Goal: Task Accomplishment & Management: Complete application form

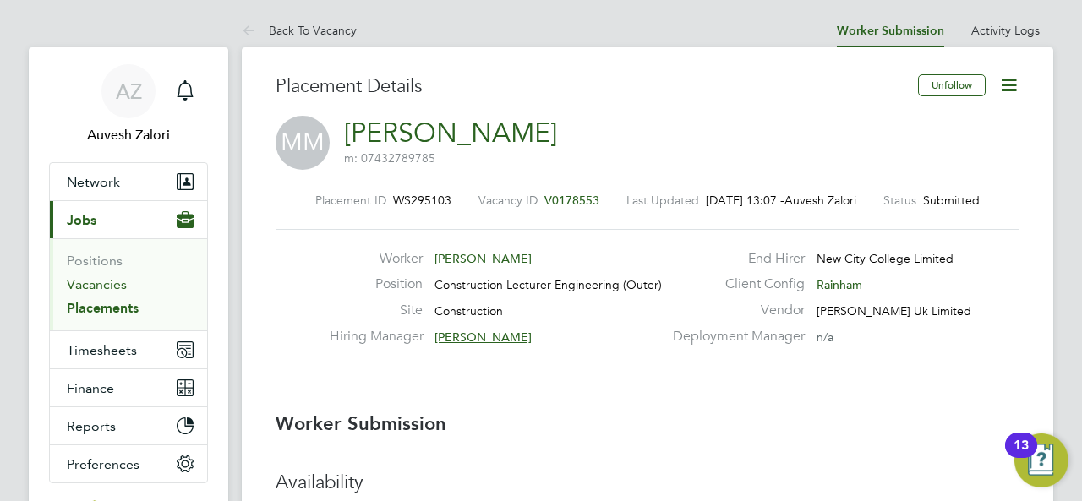
click at [111, 287] on link "Vacancies" at bounding box center [97, 284] width 60 height 16
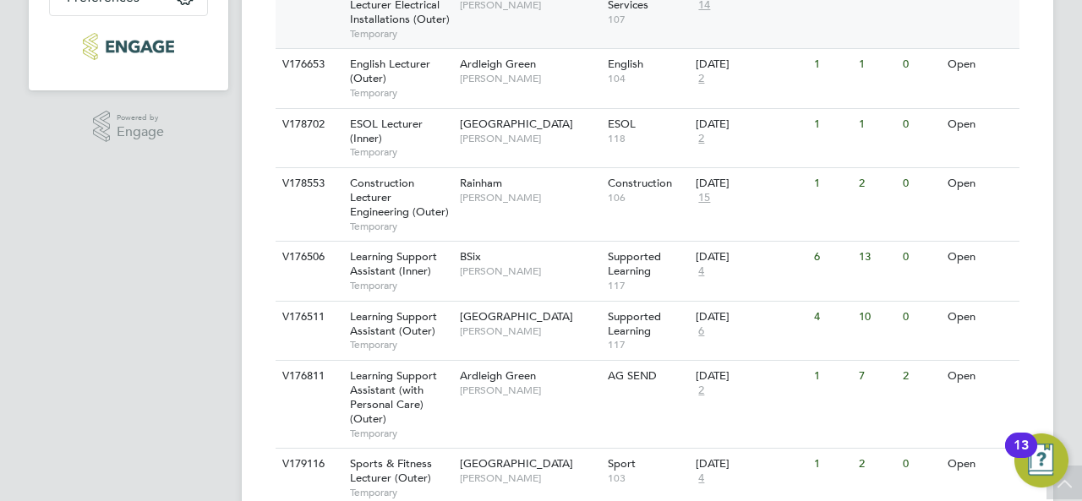
scroll to position [383, 0]
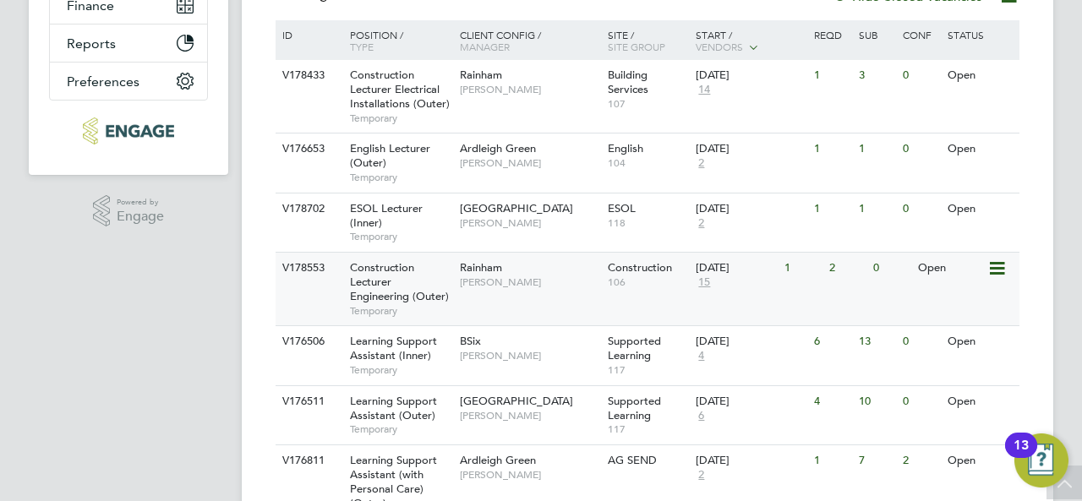
click at [387, 287] on span "Construction Lecturer Engineering (Outer)" at bounding box center [399, 281] width 99 height 43
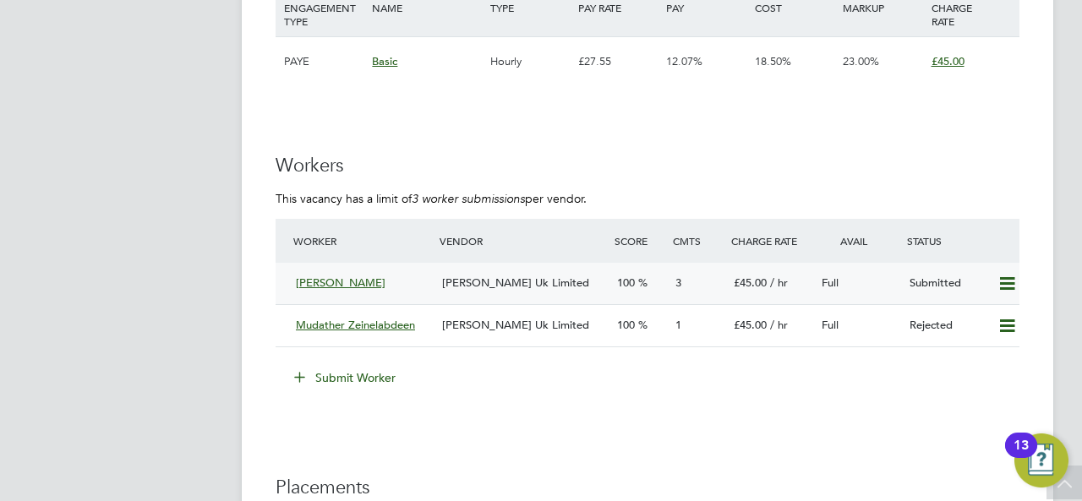
scroll to position [3047, 0]
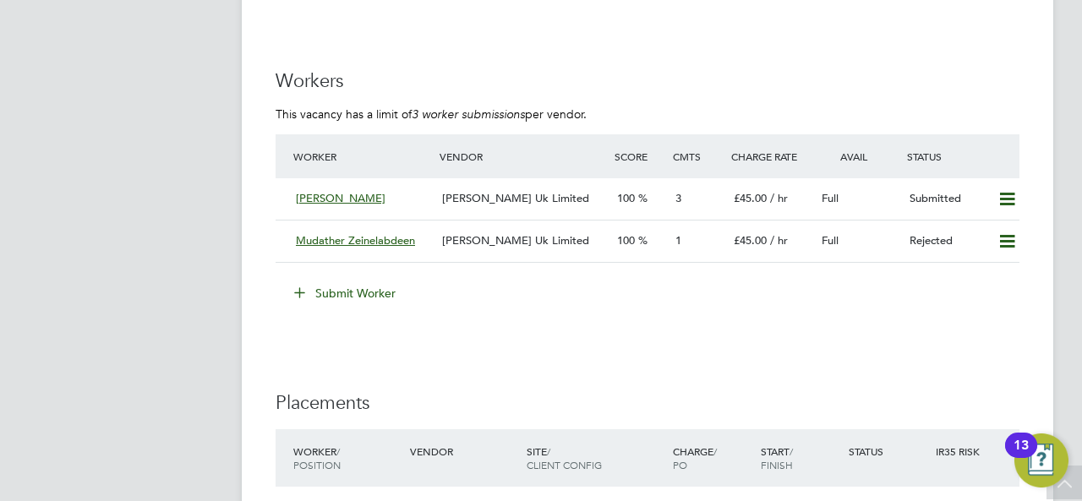
click at [352, 284] on button "Submit Worker" at bounding box center [345, 293] width 127 height 27
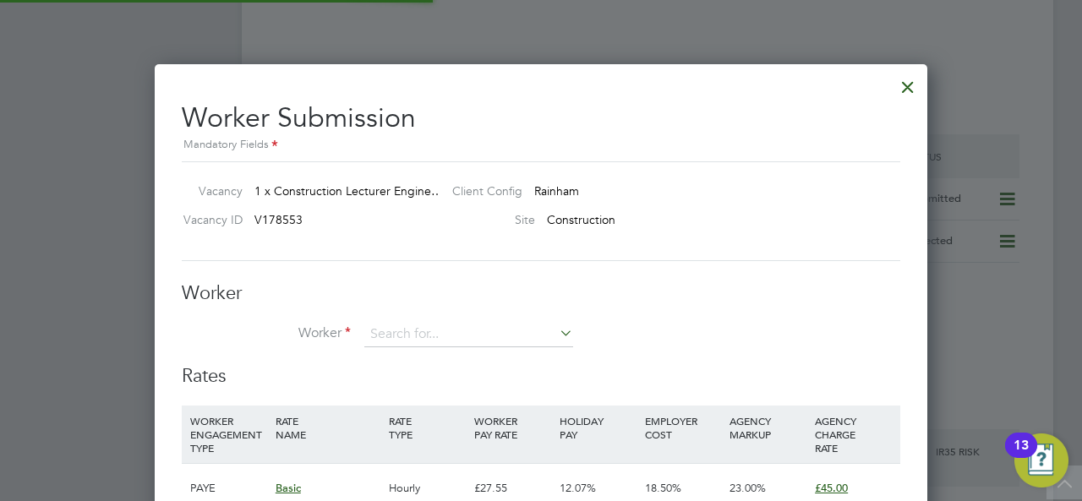
scroll to position [1026, 773]
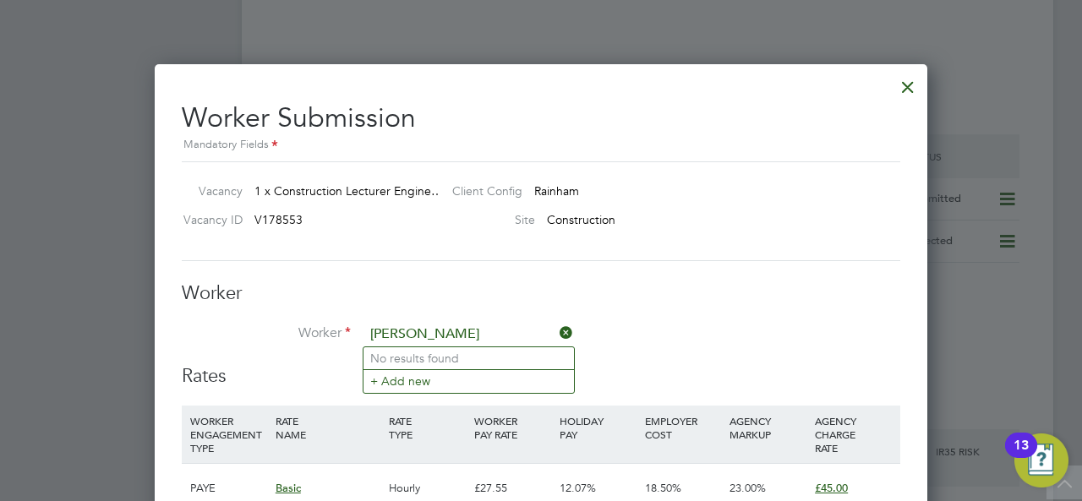
type input "Tanbir"
click at [556, 331] on icon at bounding box center [556, 333] width 0 height 24
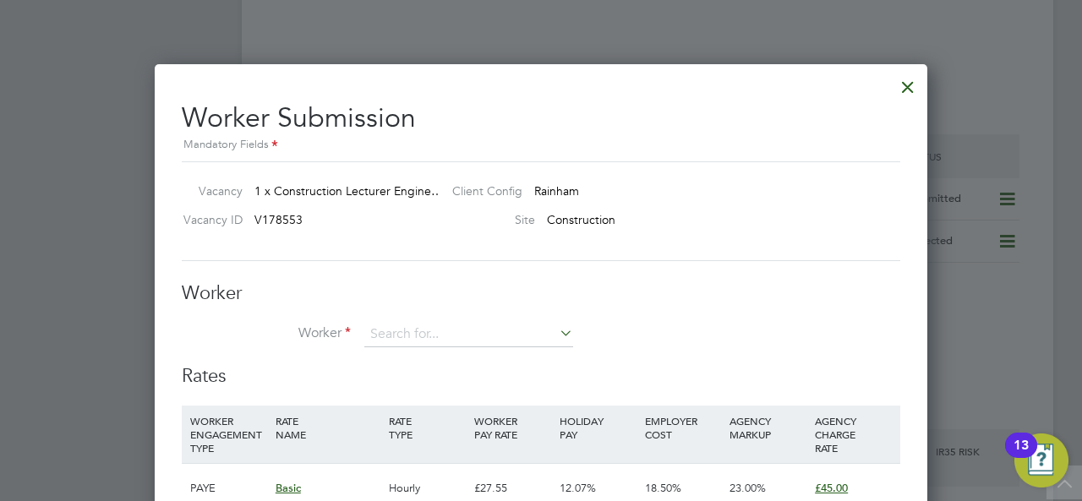
click at [910, 81] on div at bounding box center [908, 83] width 30 height 30
